Goal: Task Accomplishment & Management: Manage account settings

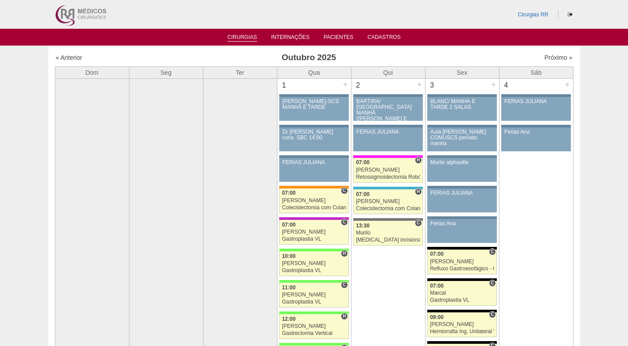
click at [236, 41] on link "Cirurgias" at bounding box center [242, 38] width 30 height 8
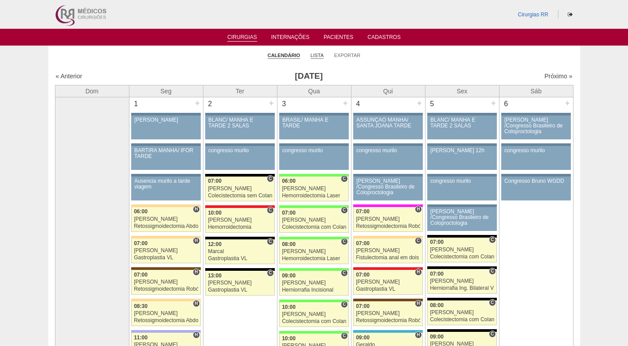
click at [315, 57] on link "Lista" at bounding box center [317, 55] width 13 height 7
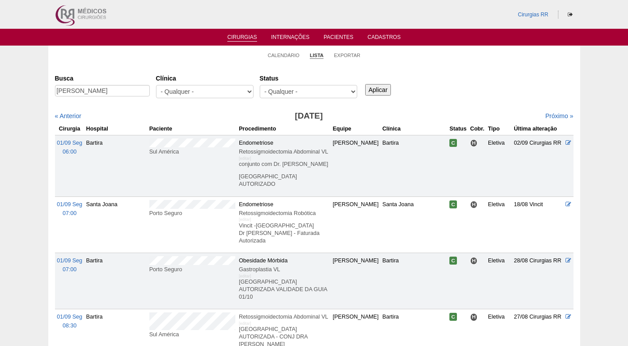
type input "JOSIANE DE SOUZA SANTOS"
click at [380, 87] on input "Aplicar" at bounding box center [378, 90] width 26 height 12
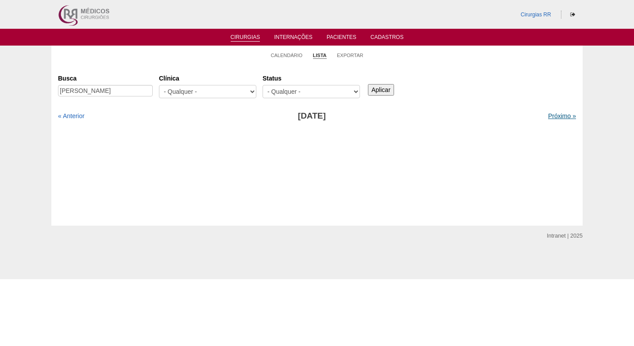
click at [560, 114] on link "Próximo »" at bounding box center [562, 116] width 28 height 7
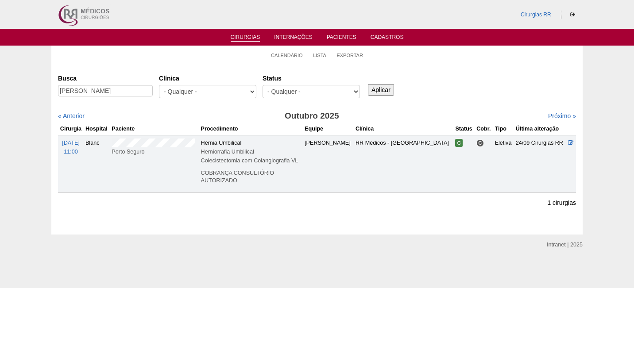
click at [457, 92] on div "Busca [PERSON_NAME] [GEOGRAPHIC_DATA] - Qualquer - 6R Alphaville Assunção Barti…" at bounding box center [317, 87] width 518 height 32
click at [315, 68] on div "Cirurgias Busca JOSIANE DE SOUZA SANTOS Clínica - Qualquer - 6R Alphaville Assu…" at bounding box center [317, 149] width 532 height 171
click at [294, 54] on link "Calendário" at bounding box center [287, 55] width 32 height 7
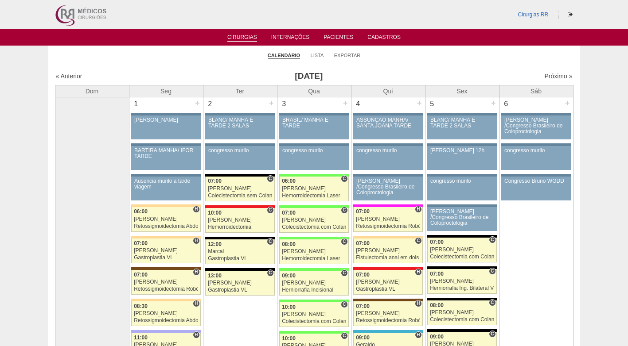
click at [320, 57] on link "Lista" at bounding box center [317, 55] width 13 height 7
click at [546, 77] on link "Próximo »" at bounding box center [558, 76] width 28 height 7
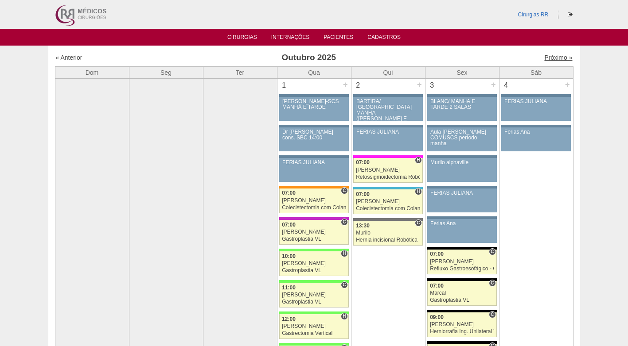
click at [554, 54] on link "Próximo »" at bounding box center [558, 57] width 28 height 7
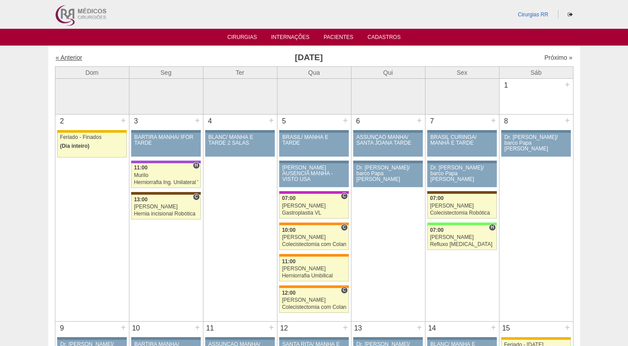
click at [65, 55] on link "« Anterior" at bounding box center [69, 57] width 27 height 7
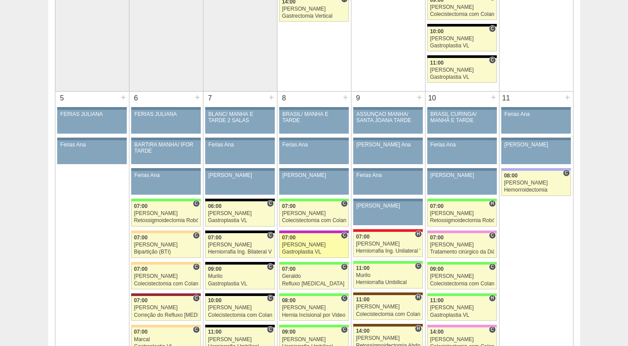
scroll to position [354, 0]
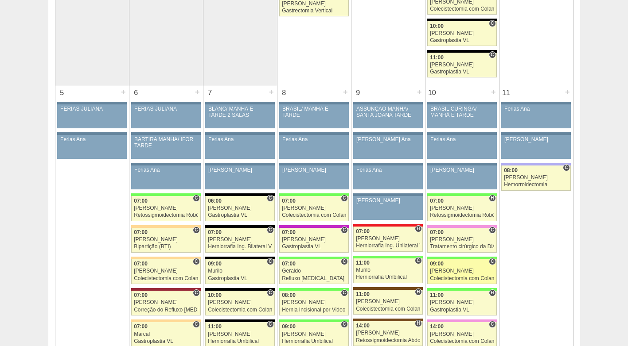
click at [458, 274] on div "[PERSON_NAME]" at bounding box center [462, 271] width 64 height 6
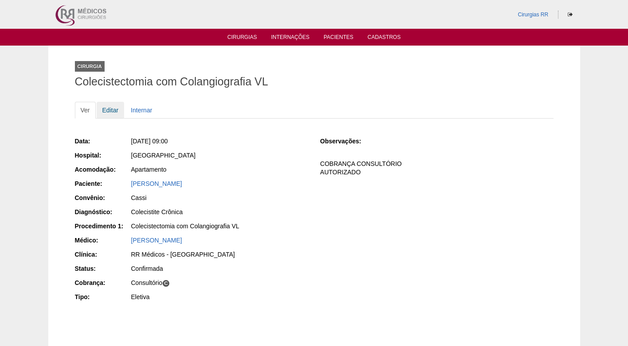
click at [112, 112] on link "Editar" at bounding box center [111, 110] width 28 height 17
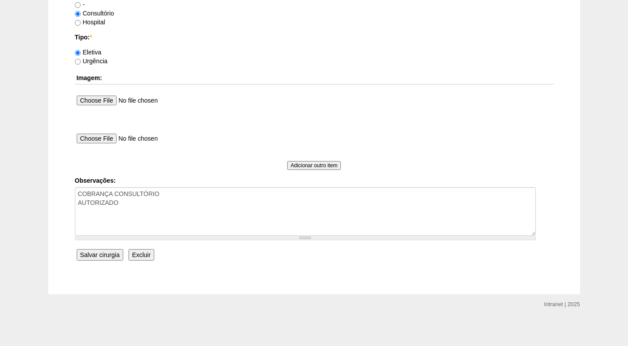
scroll to position [795, 0]
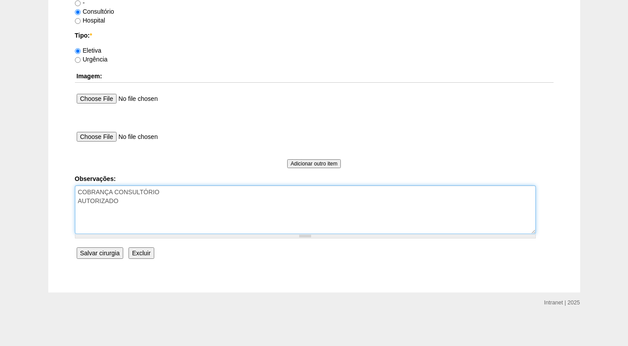
click at [181, 210] on textarea "COBRANÇA CONSULTÓRIO AUTORIZADO" at bounding box center [305, 210] width 461 height 49
click at [202, 218] on textarea "COBRANÇA CONSULTÓRIO AUTORIZADO" at bounding box center [305, 210] width 461 height 49
click at [196, 218] on textarea "COBRANÇA CONSULTÓRIO AUTORIZADO" at bounding box center [305, 210] width 461 height 49
type textarea "COBRANÇA CONSULTÓRIO AUTORIZADO não consegue antecipar para 01/10, falta levar …"
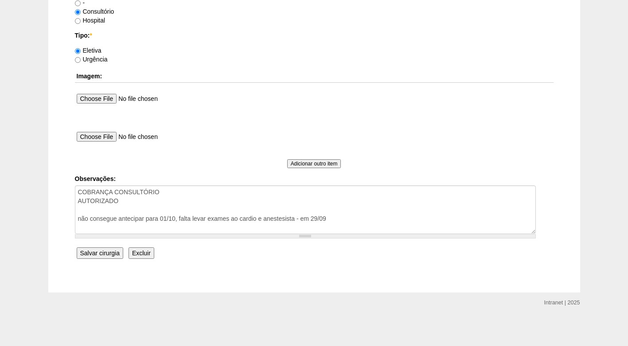
click at [106, 252] on input "Salvar cirurgia" at bounding box center [100, 254] width 47 height 12
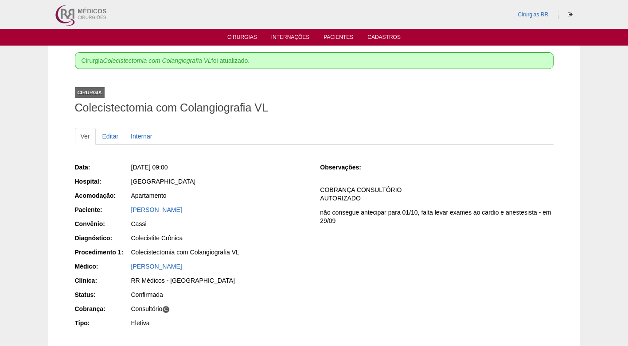
click at [301, 87] on div "Cirurgia Colecistectomia com Colangiografia VL" at bounding box center [314, 98] width 478 height 41
click at [245, 37] on link "Cirurgias" at bounding box center [242, 38] width 30 height 8
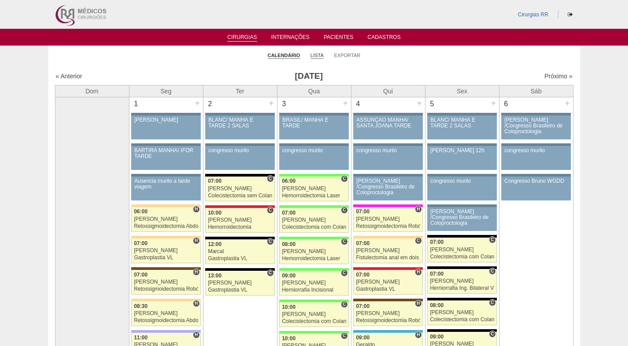
click at [316, 58] on link "Lista" at bounding box center [317, 55] width 13 height 7
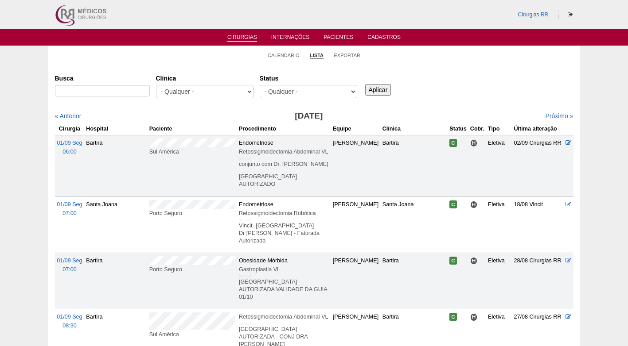
select select "resr"
click at [260, 85] on select "- Qualquer - Reservada Confirmada Suspensa Cancelada" at bounding box center [308, 91] width 97 height 13
click at [374, 86] on input "Aplicar" at bounding box center [378, 90] width 26 height 12
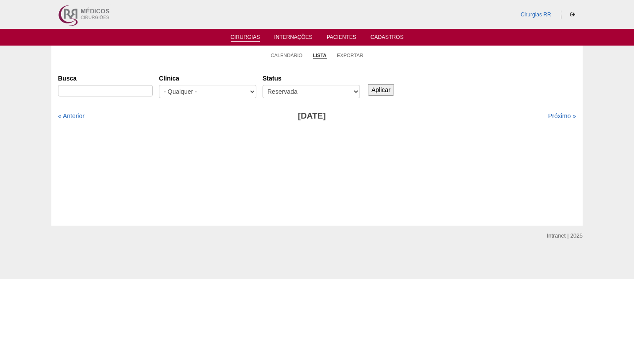
click at [436, 73] on div "Busca [GEOGRAPHIC_DATA] - Qualquer - 6R Alphaville Assunção Bartira Brasil Chri…" at bounding box center [317, 87] width 518 height 32
click at [288, 53] on link "Calendário" at bounding box center [287, 55] width 32 height 7
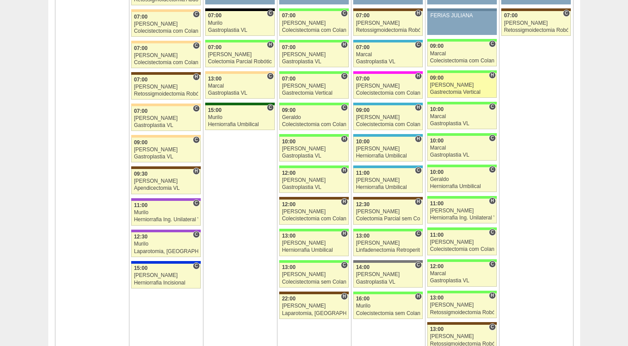
scroll to position [1417, 0]
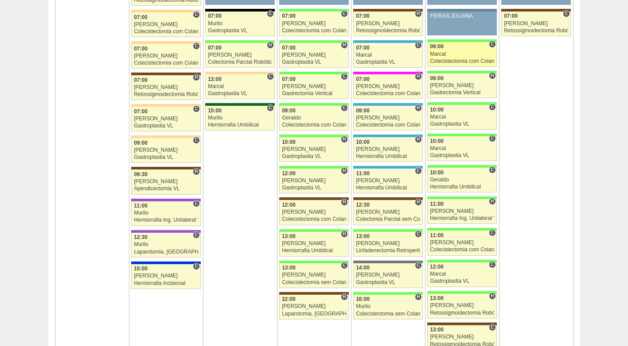
click at [444, 60] on div "Colecistectomia com Colangiografia VL" at bounding box center [462, 61] width 64 height 6
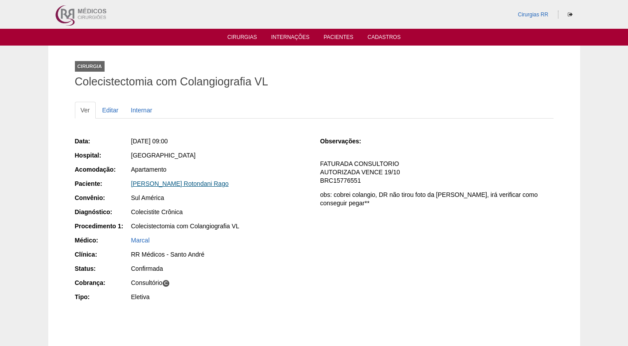
click at [153, 181] on link "[PERSON_NAME] Rotondani Rago" at bounding box center [179, 183] width 97 height 7
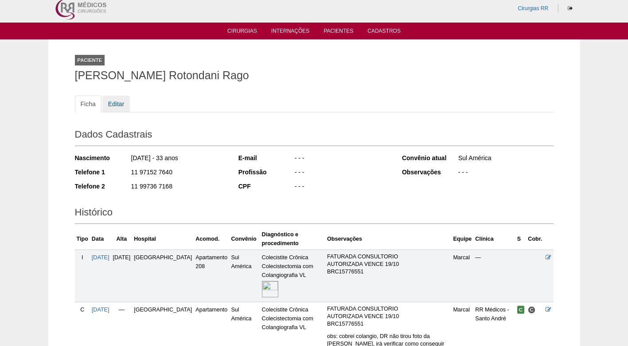
scroll to position [4, 0]
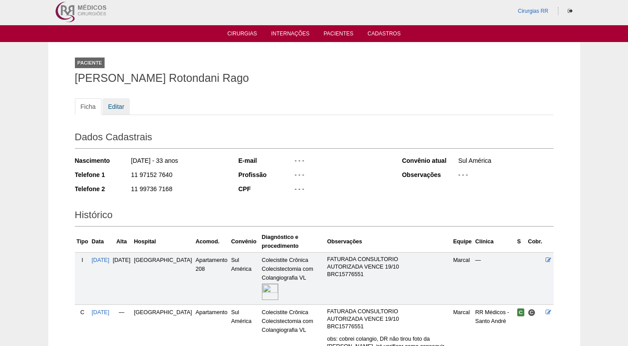
click at [115, 111] on link "Editar" at bounding box center [116, 106] width 28 height 17
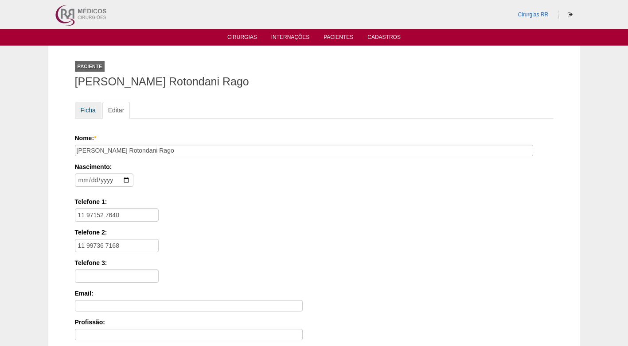
click at [82, 112] on link "Ficha" at bounding box center [88, 110] width 27 height 17
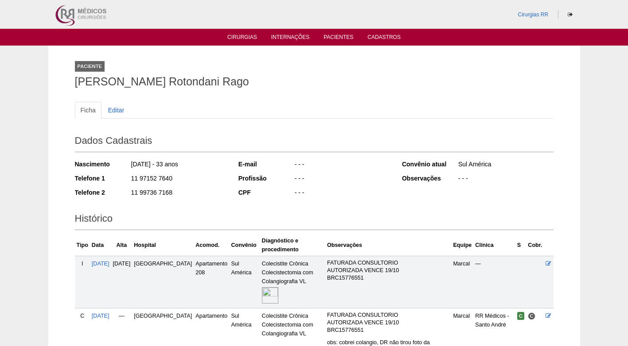
scroll to position [4, 0]
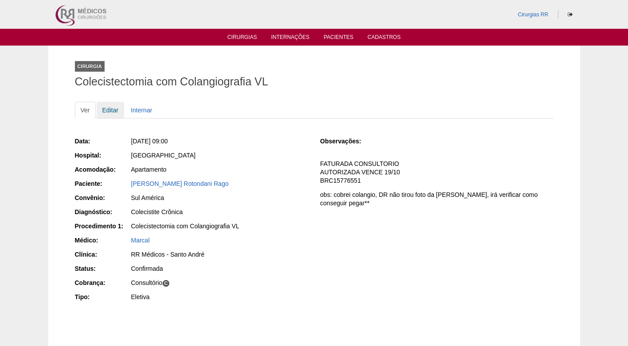
click at [116, 112] on link "Editar" at bounding box center [111, 110] width 28 height 17
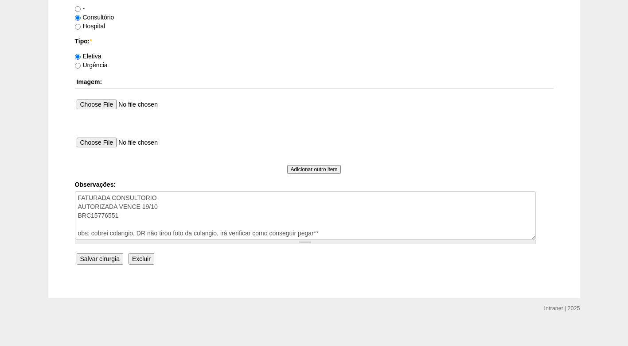
scroll to position [795, 0]
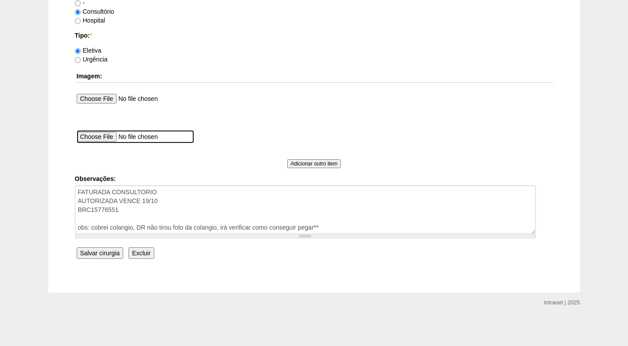
click at [113, 133] on input "file" at bounding box center [135, 136] width 117 height 13
type input "C:\fakepath\WhatsApp Image 2025-09-29 at 13.08.40.jpeg"
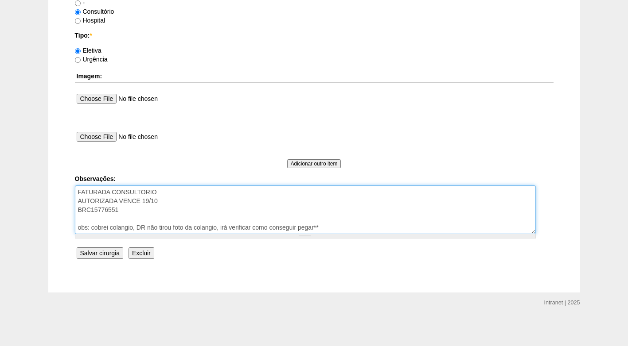
drag, startPoint x: 344, startPoint y: 227, endPoint x: 11, endPoint y: 226, distance: 332.7
type textarea "FATURADA CONSULTORIO AUTORIZADA VENCE 19/10 BRC15776551"
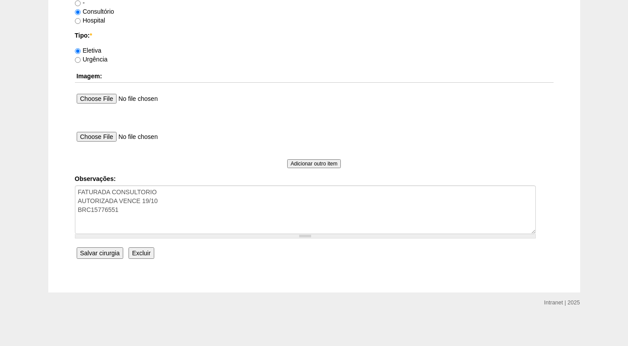
click at [96, 259] on input "Salvar cirurgia" at bounding box center [100, 254] width 47 height 12
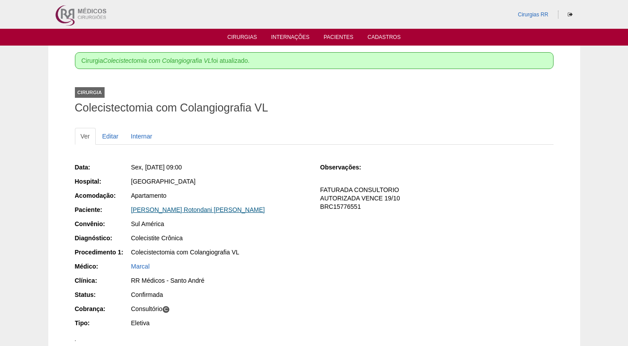
click at [148, 209] on link "[PERSON_NAME] Rotondani [PERSON_NAME]" at bounding box center [198, 209] width 134 height 7
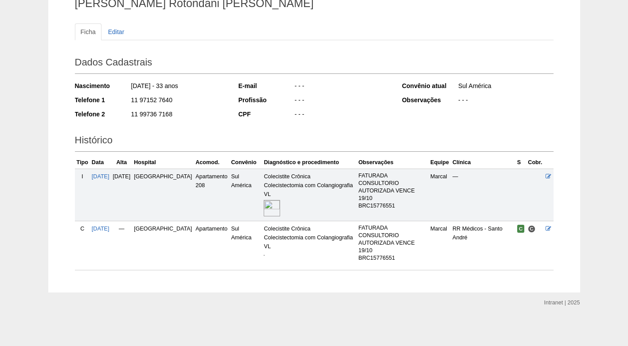
scroll to position [82, 0]
click at [329, 87] on div "- - -" at bounding box center [342, 87] width 96 height 11
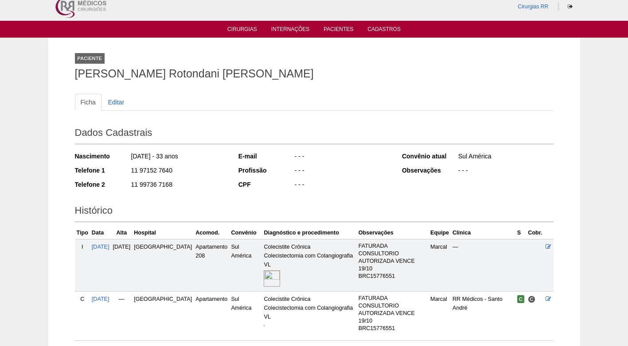
scroll to position [0, 0]
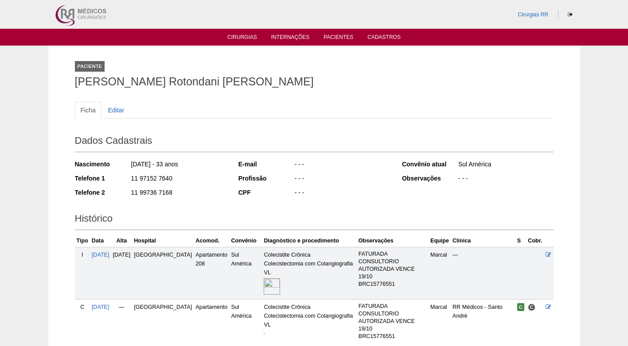
drag, startPoint x: 329, startPoint y: 74, endPoint x: 297, endPoint y: 74, distance: 32.3
click at [329, 73] on div "Paciente Mariana Goulart Rotondani Rago" at bounding box center [314, 72] width 478 height 41
click at [380, 139] on h2 "Dados Cadastrais" at bounding box center [314, 142] width 478 height 20
